Goal: Find specific page/section: Find specific page/section

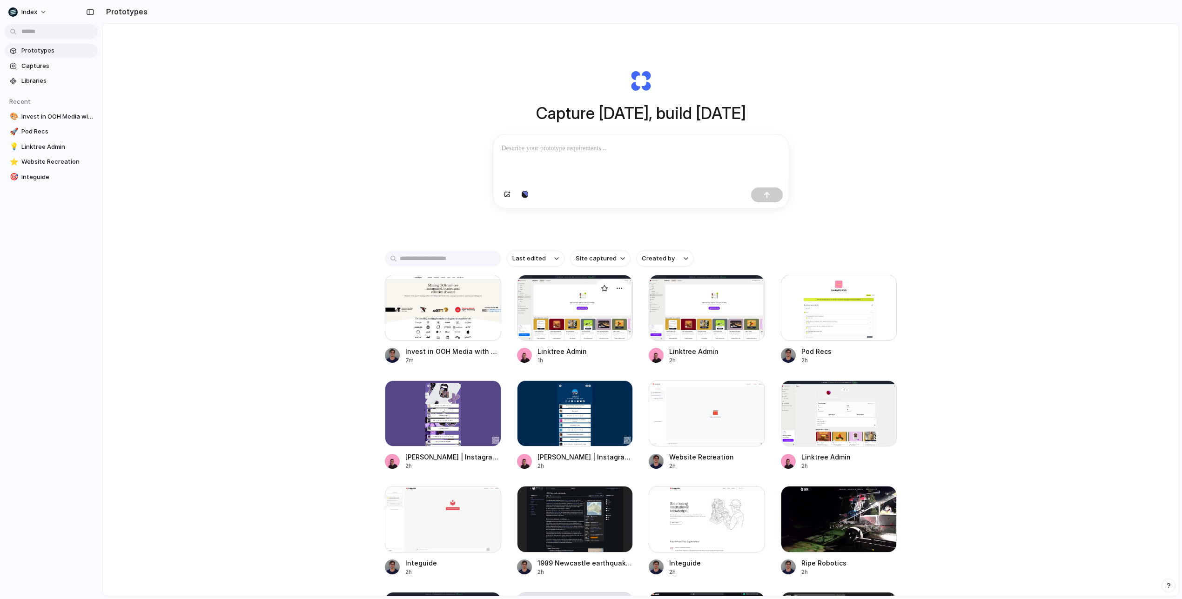
click at [598, 326] on div at bounding box center [575, 308] width 116 height 66
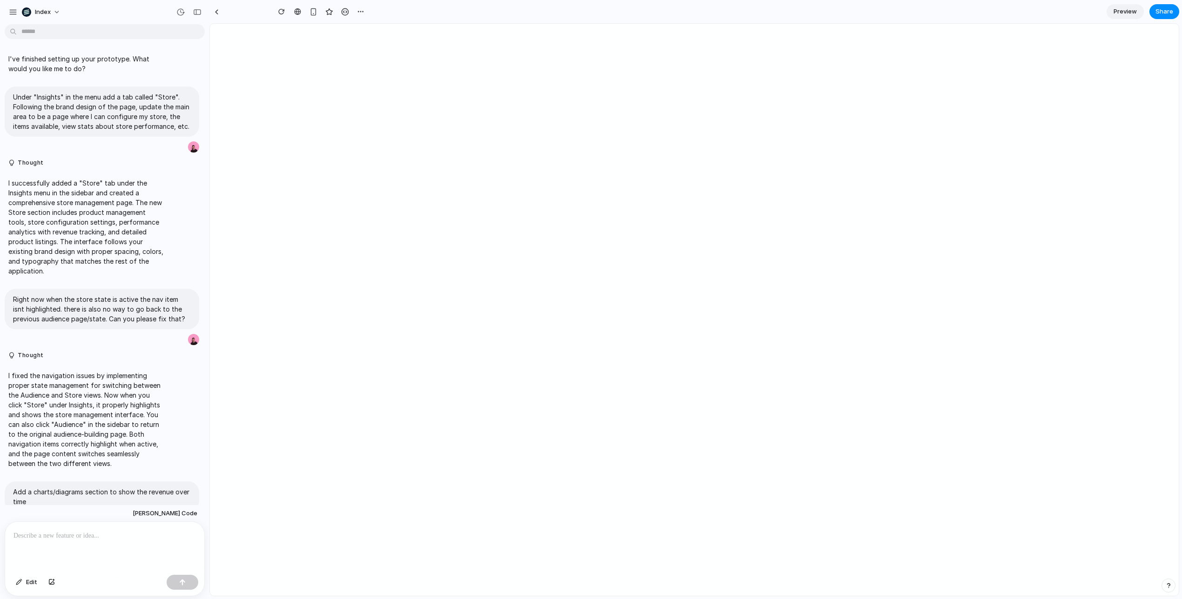
scroll to position [156, 0]
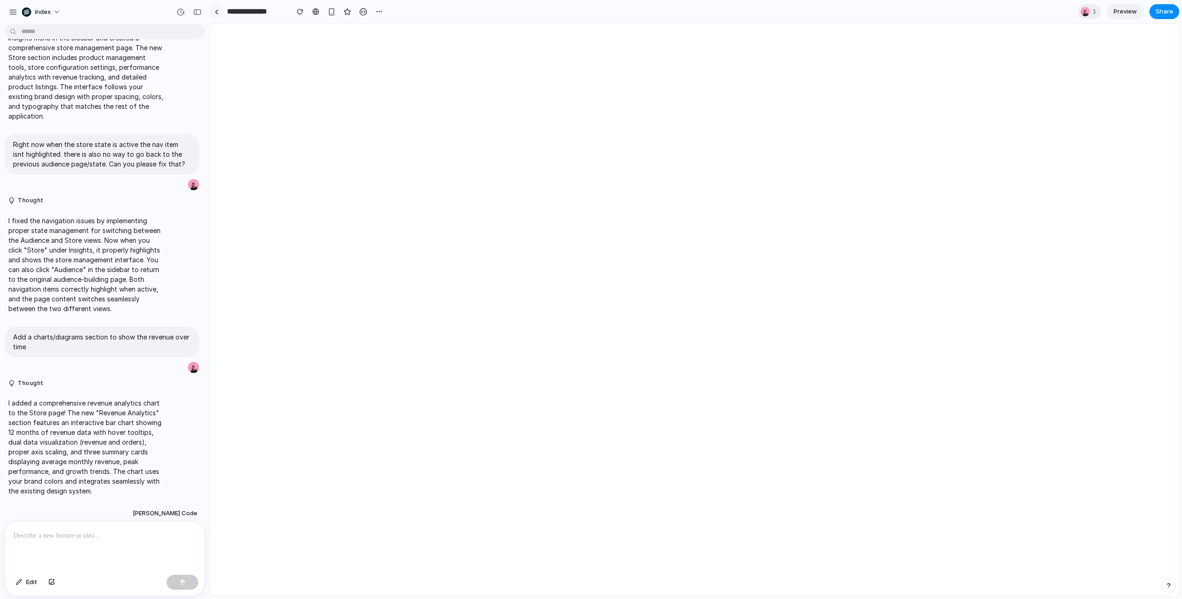
click at [210, 8] on div at bounding box center [216, 12] width 14 height 14
click at [216, 12] on div at bounding box center [216, 11] width 4 height 5
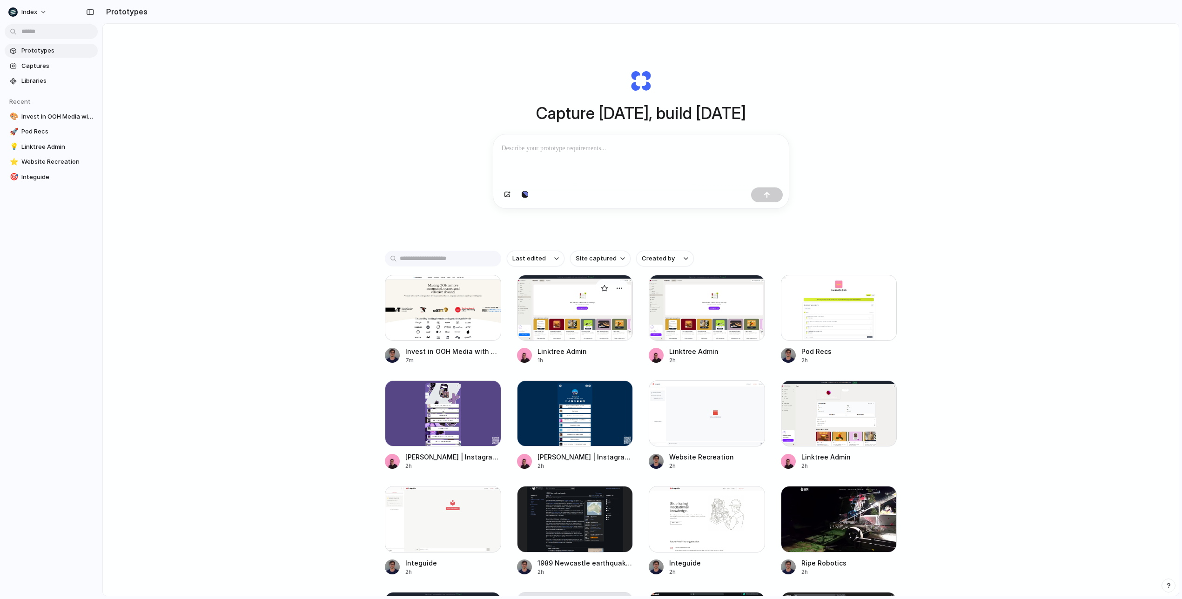
click at [599, 334] on div at bounding box center [575, 308] width 116 height 66
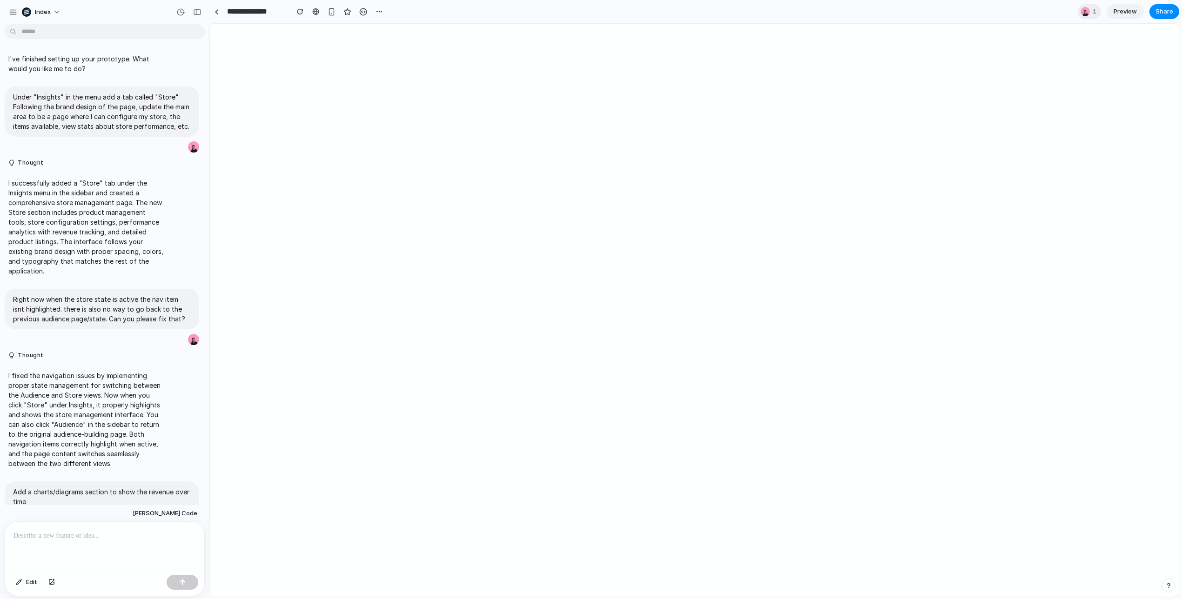
scroll to position [156, 0]
